Goal: Find specific fact: Find specific fact

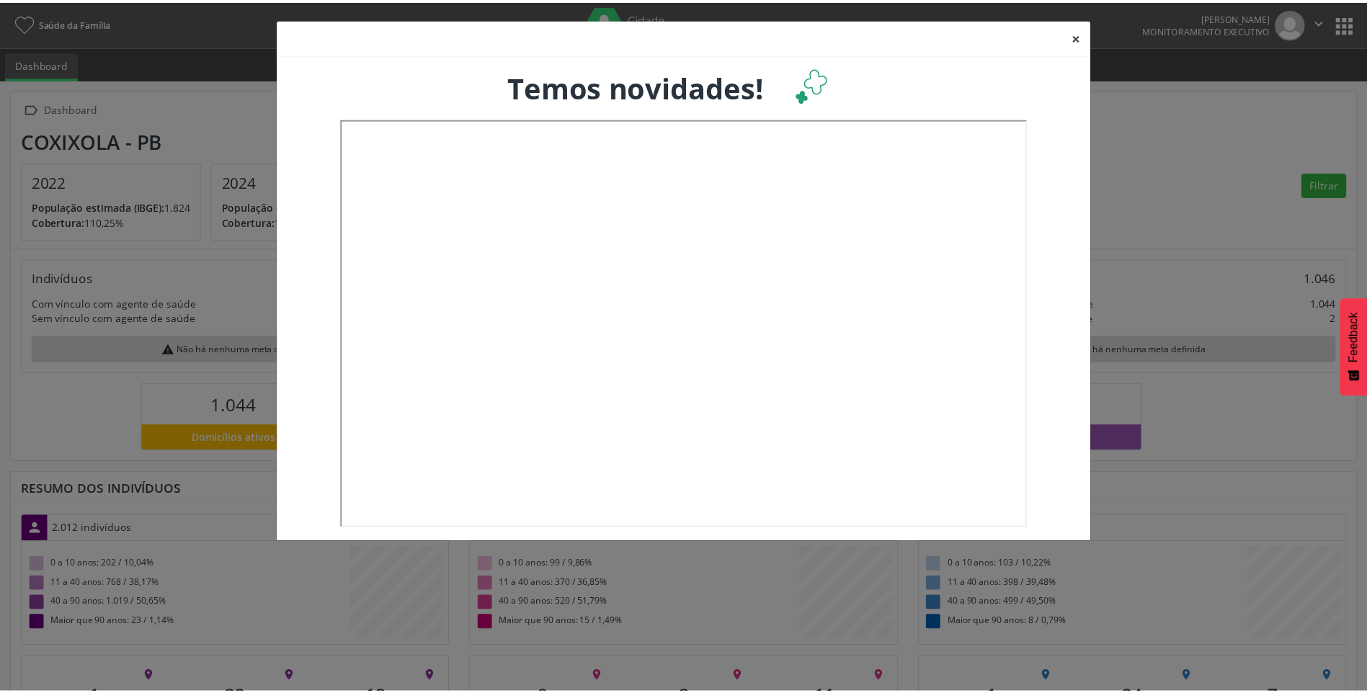
scroll to position [239, 453]
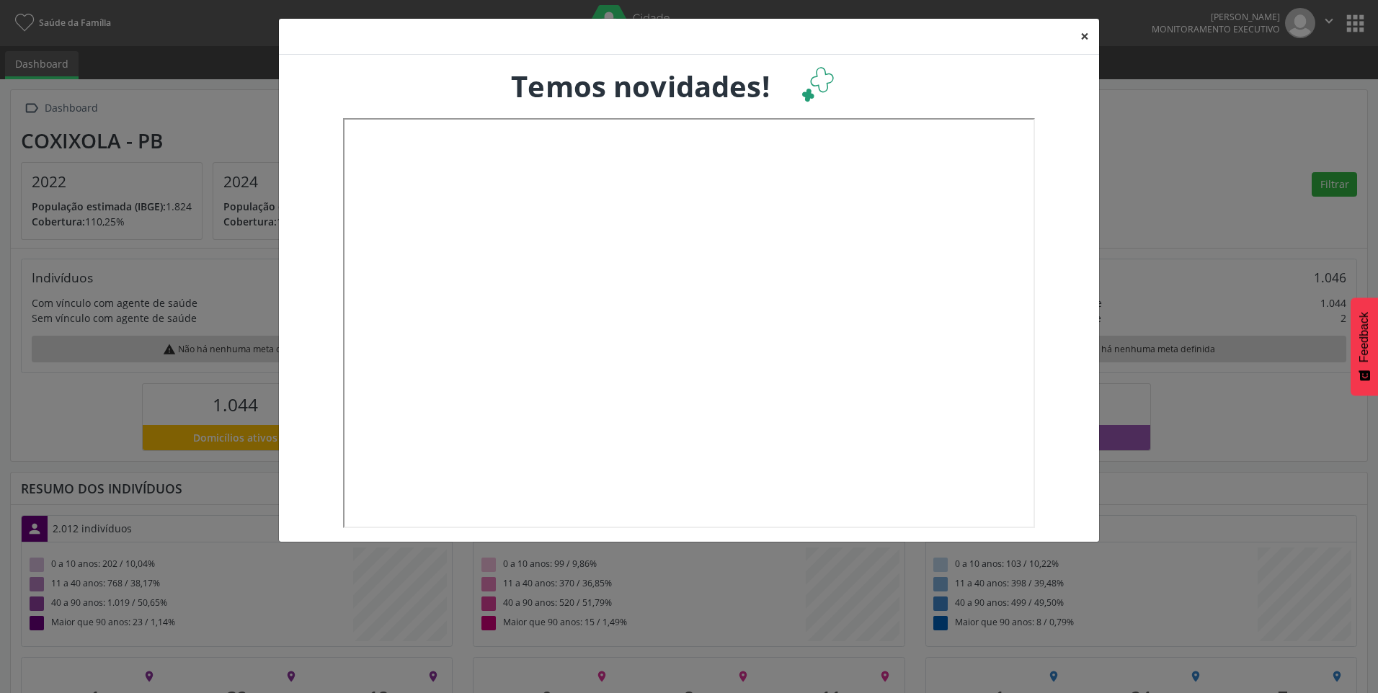
click at [1088, 39] on button "×" at bounding box center [1084, 36] width 29 height 35
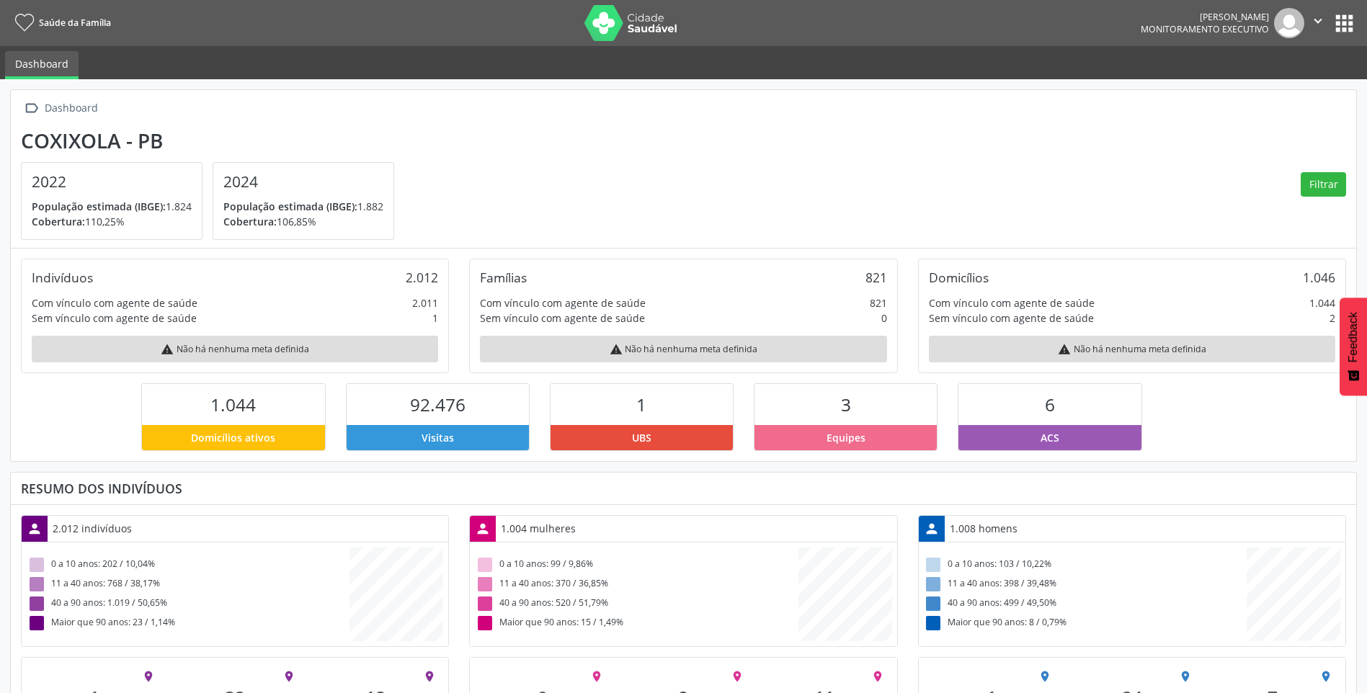
scroll to position [0, 0]
click at [1286, 22] on img at bounding box center [1289, 23] width 30 height 30
click at [1321, 20] on icon "" at bounding box center [1318, 21] width 16 height 16
click at [1183, 71] on ul "Dashboard" at bounding box center [683, 62] width 1367 height 33
click at [1341, 21] on button "apps" at bounding box center [1344, 23] width 25 height 25
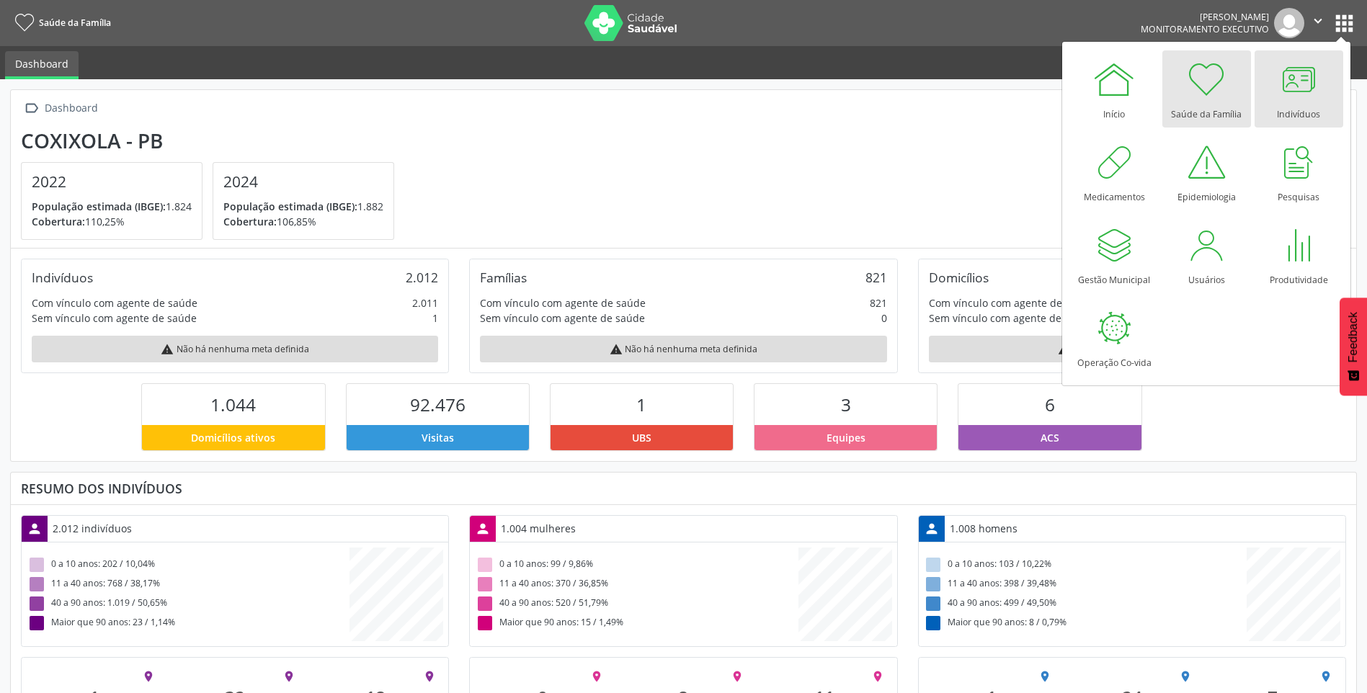
click at [1287, 97] on div at bounding box center [1298, 79] width 43 height 43
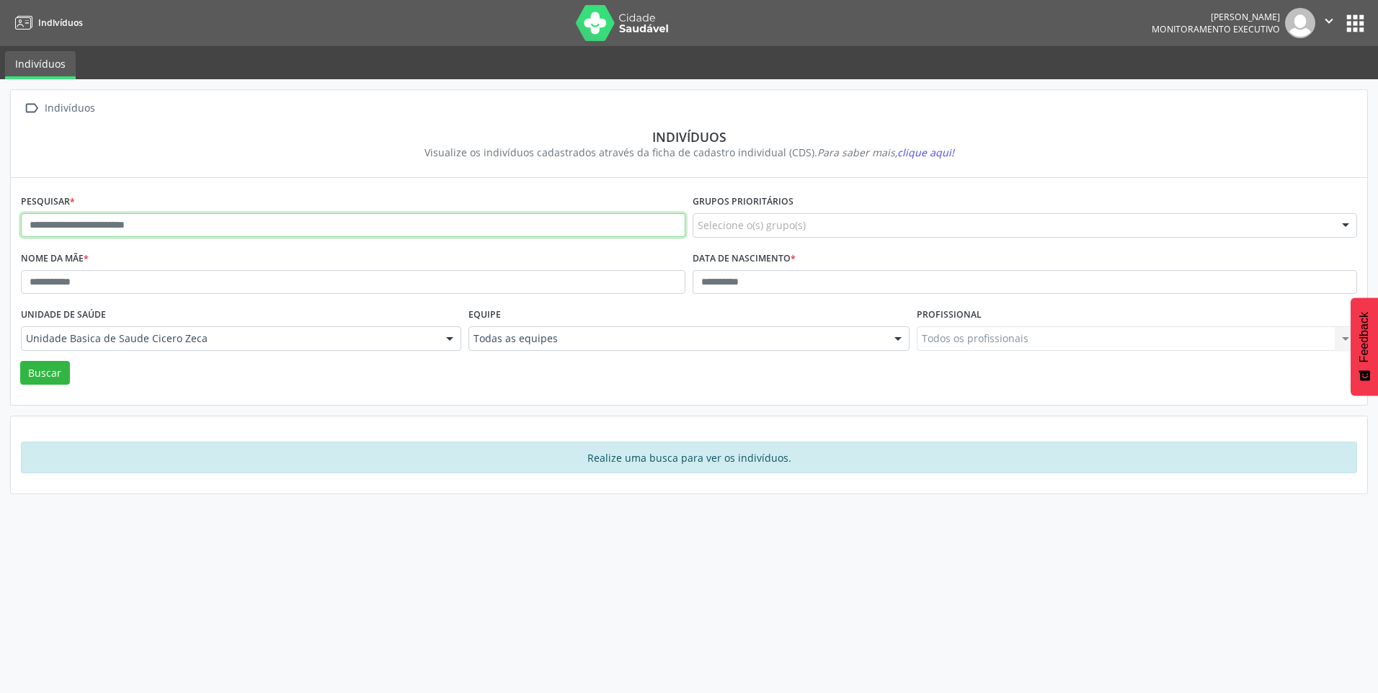
click at [157, 229] on input "text" at bounding box center [353, 225] width 664 height 25
type input "*******"
click at [20, 361] on button "Buscar" at bounding box center [45, 373] width 50 height 25
click at [146, 227] on input "text" at bounding box center [353, 225] width 664 height 25
type input "*******"
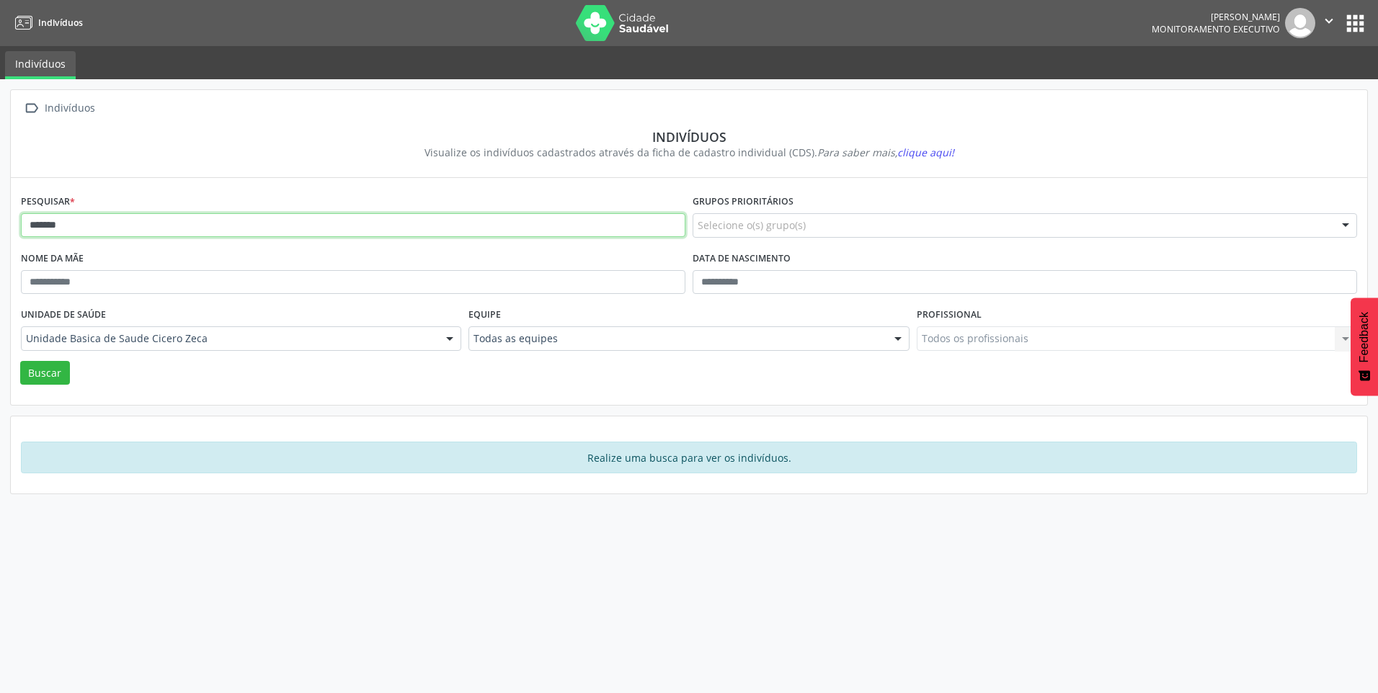
click at [20, 361] on button "Buscar" at bounding box center [45, 373] width 50 height 25
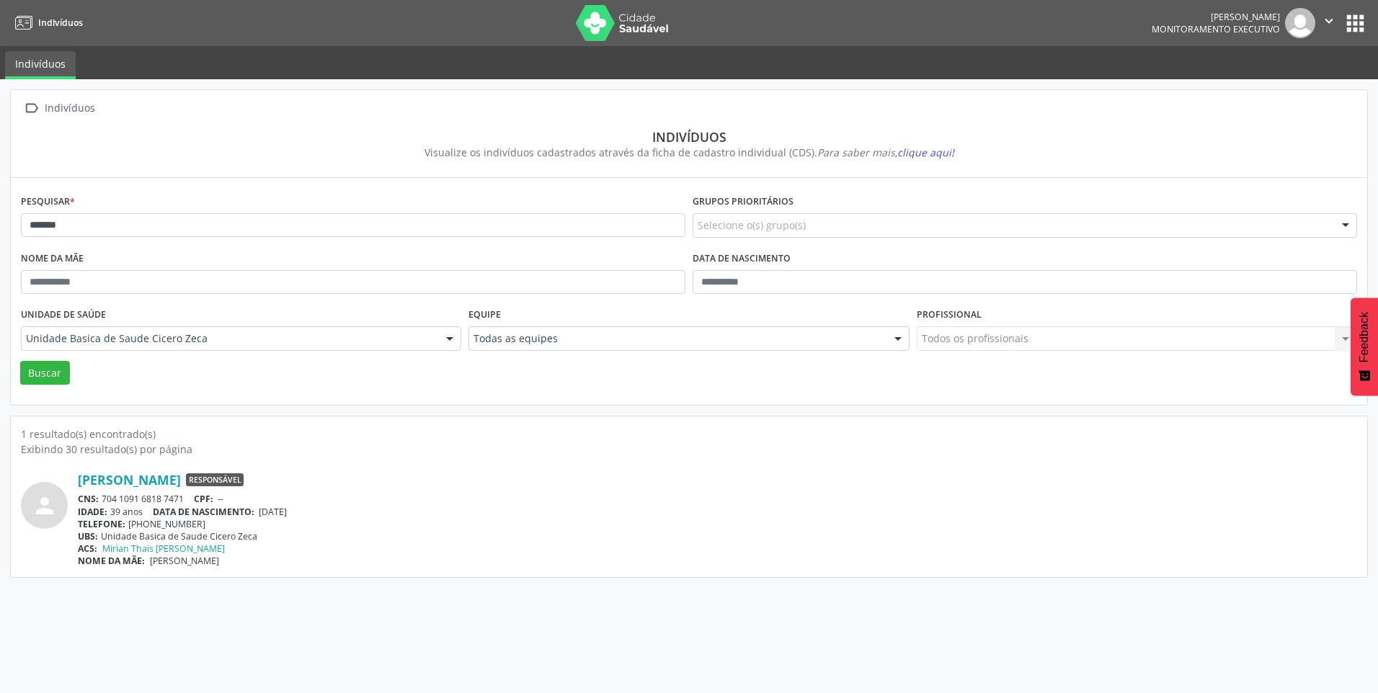
drag, startPoint x: 104, startPoint y: 497, endPoint x: 189, endPoint y: 497, distance: 85.0
click at [189, 497] on div "CNS: 704 1091 6818 7471 CPF: --" at bounding box center [717, 499] width 1279 height 12
copy div "704 1091 6818 7471"
